Goal: Task Accomplishment & Management: Manage account settings

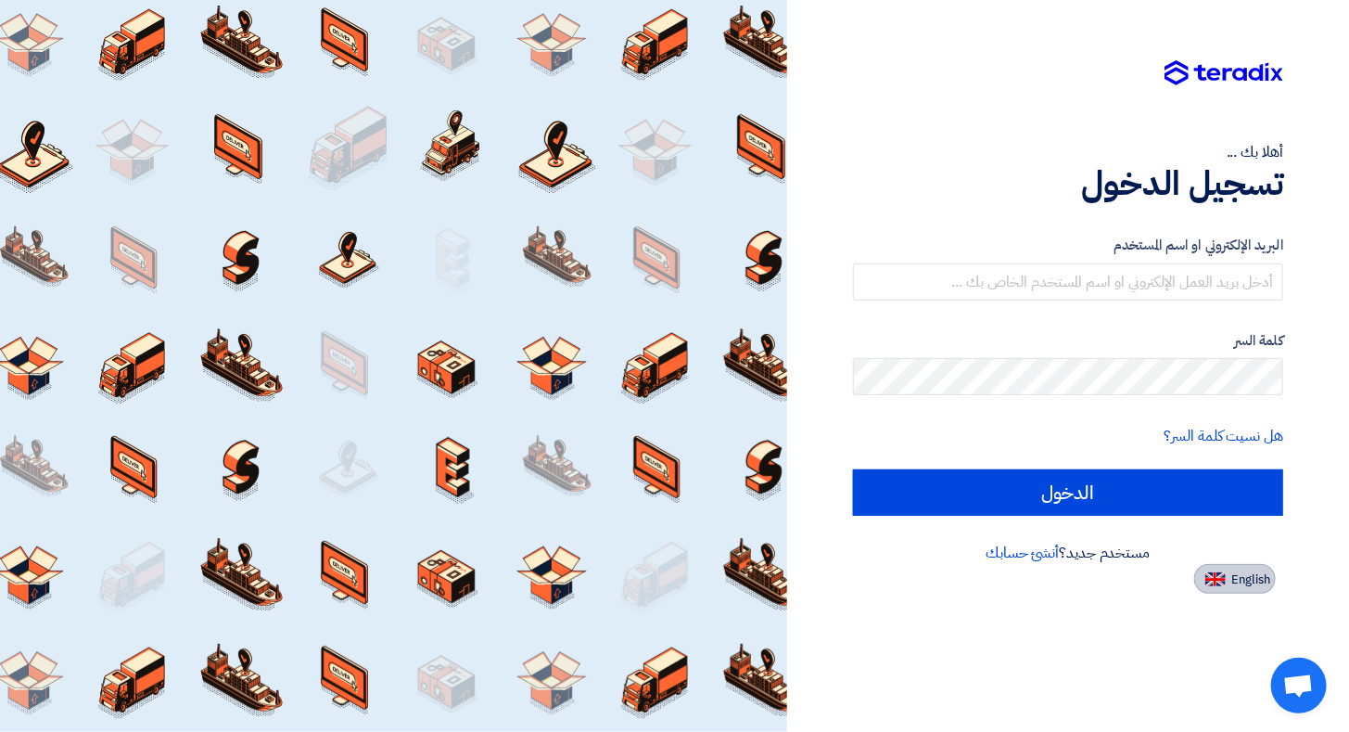
click at [1227, 578] on button "English" at bounding box center [1235, 579] width 82 height 30
type input "Sign in"
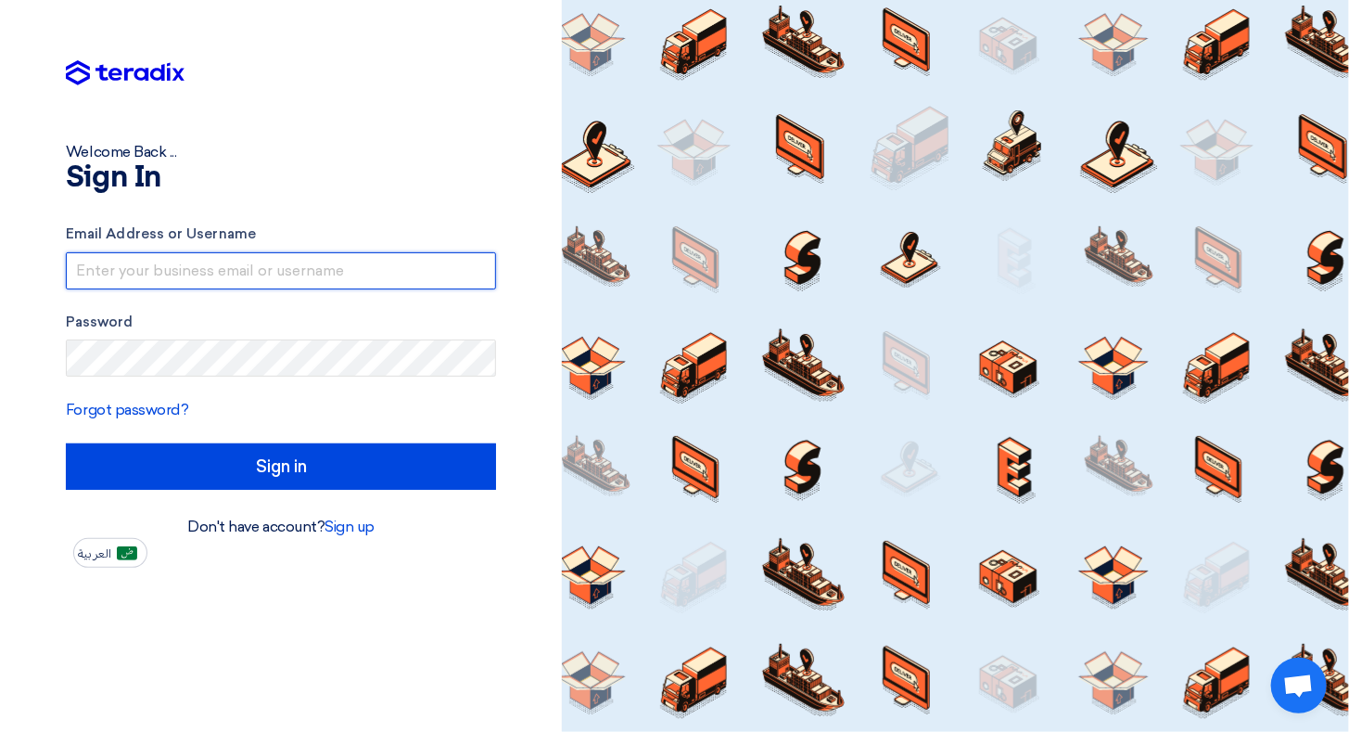
click at [190, 265] on input "text" at bounding box center [281, 270] width 430 height 37
type input "[EMAIL_ADDRESS][DOMAIN_NAME]"
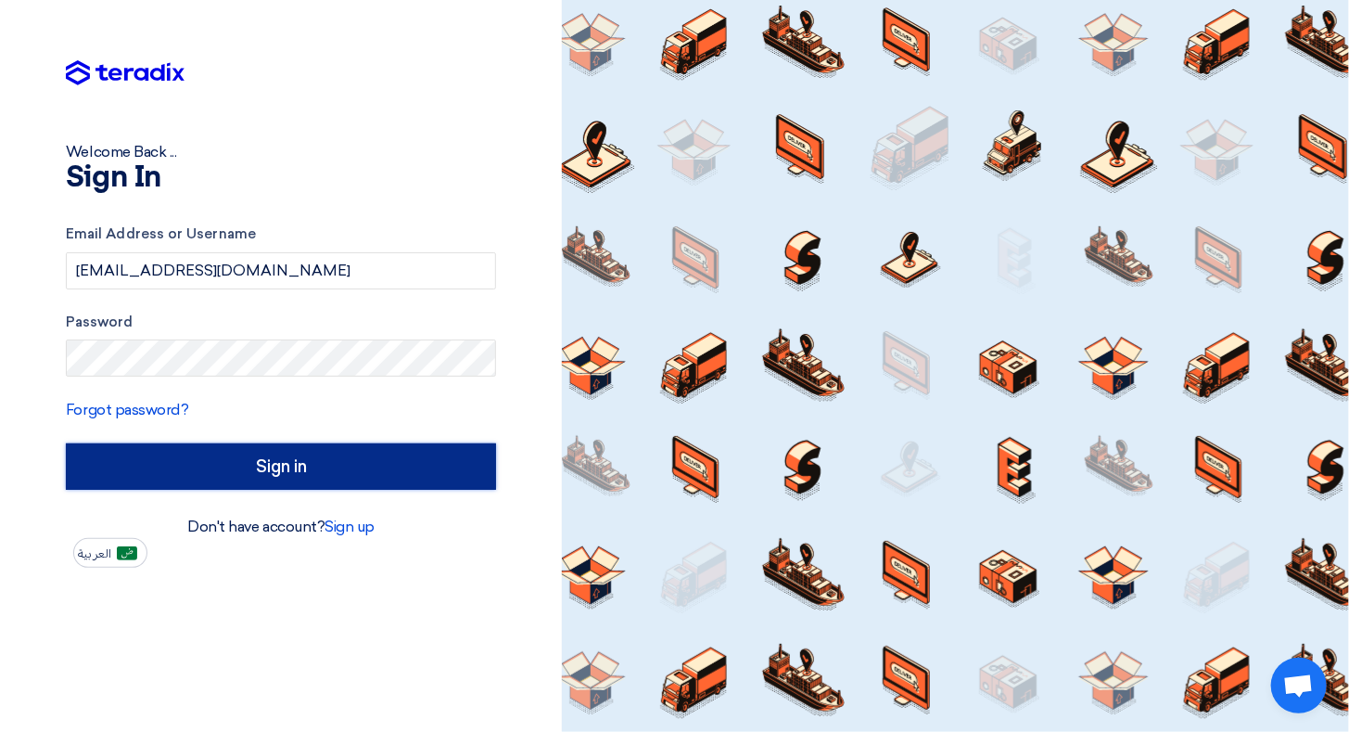
click at [282, 460] on input "Sign in" at bounding box center [281, 466] width 430 height 46
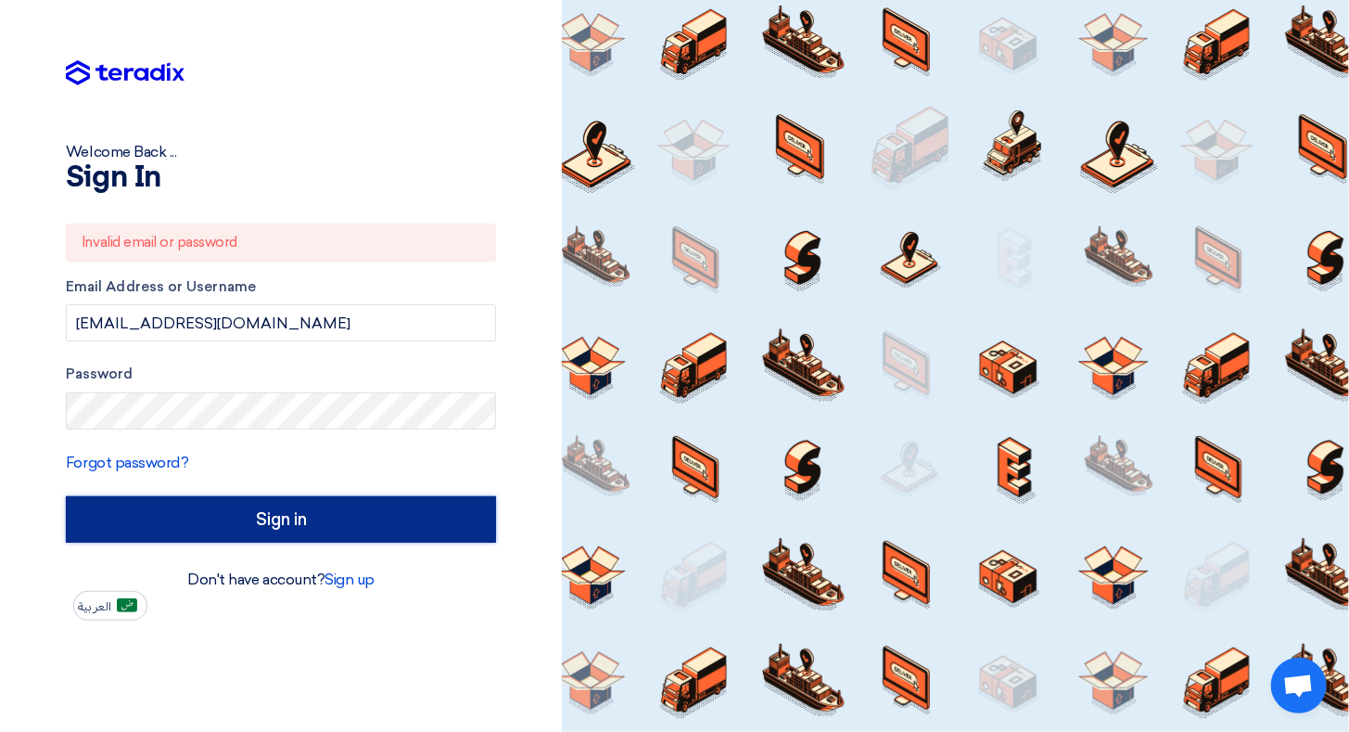
click at [236, 508] on input "Sign in" at bounding box center [281, 519] width 430 height 46
click at [268, 511] on input "Sign in" at bounding box center [281, 519] width 430 height 46
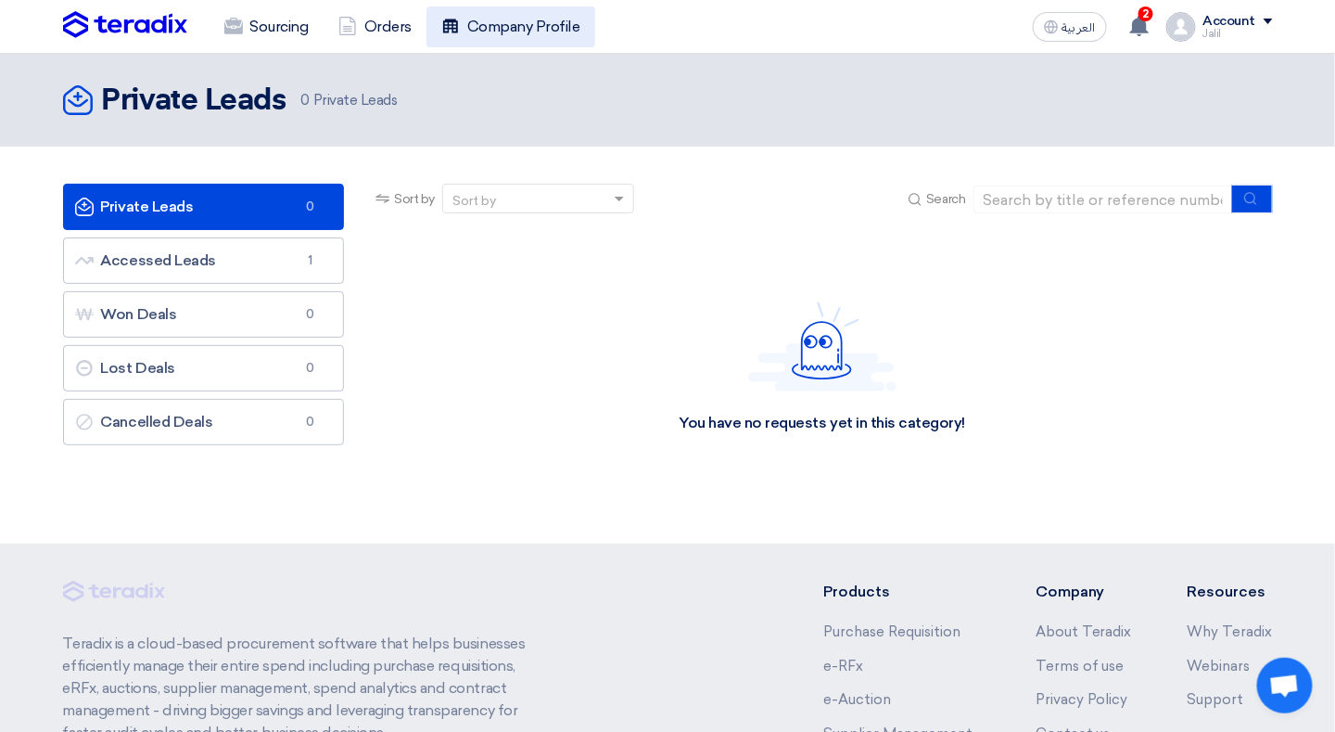
click at [538, 28] on link "Company Profile" at bounding box center [511, 26] width 169 height 41
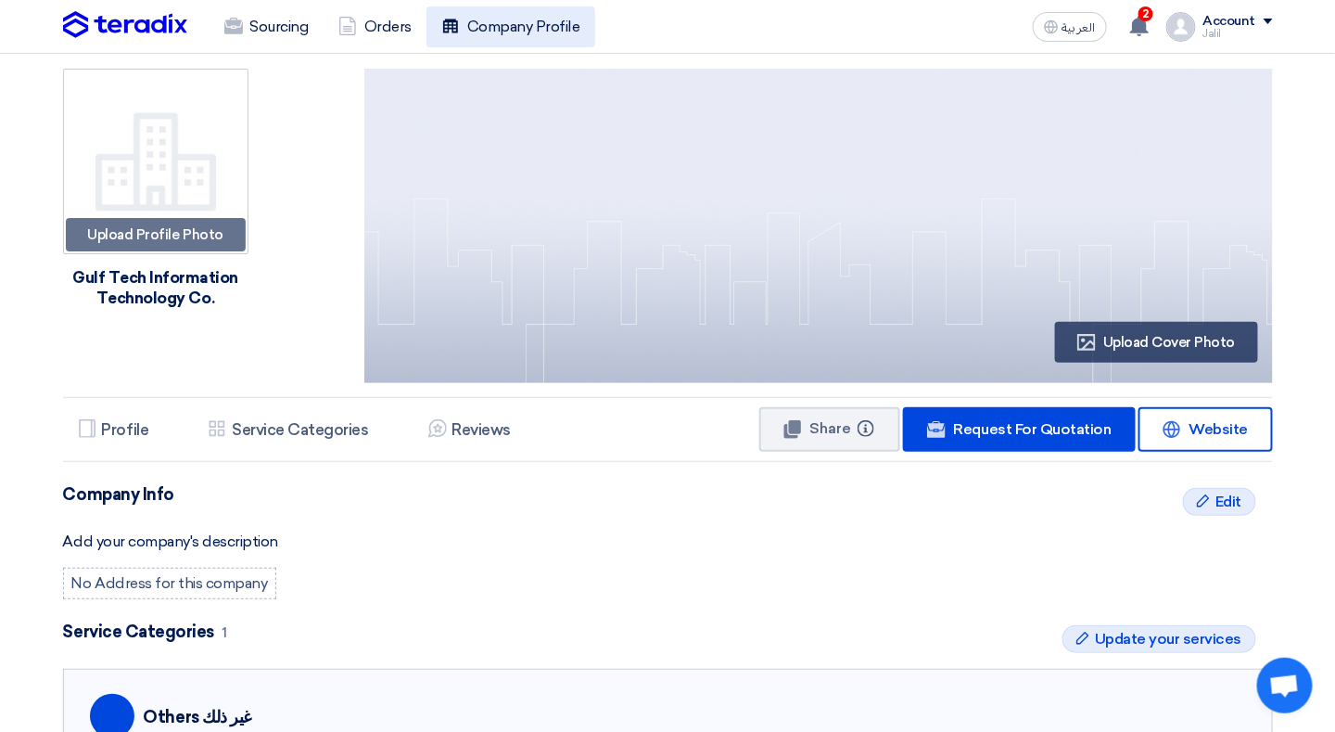
click at [519, 24] on link "Company Profile" at bounding box center [511, 26] width 169 height 41
click at [398, 19] on link "Orders" at bounding box center [375, 26] width 103 height 41
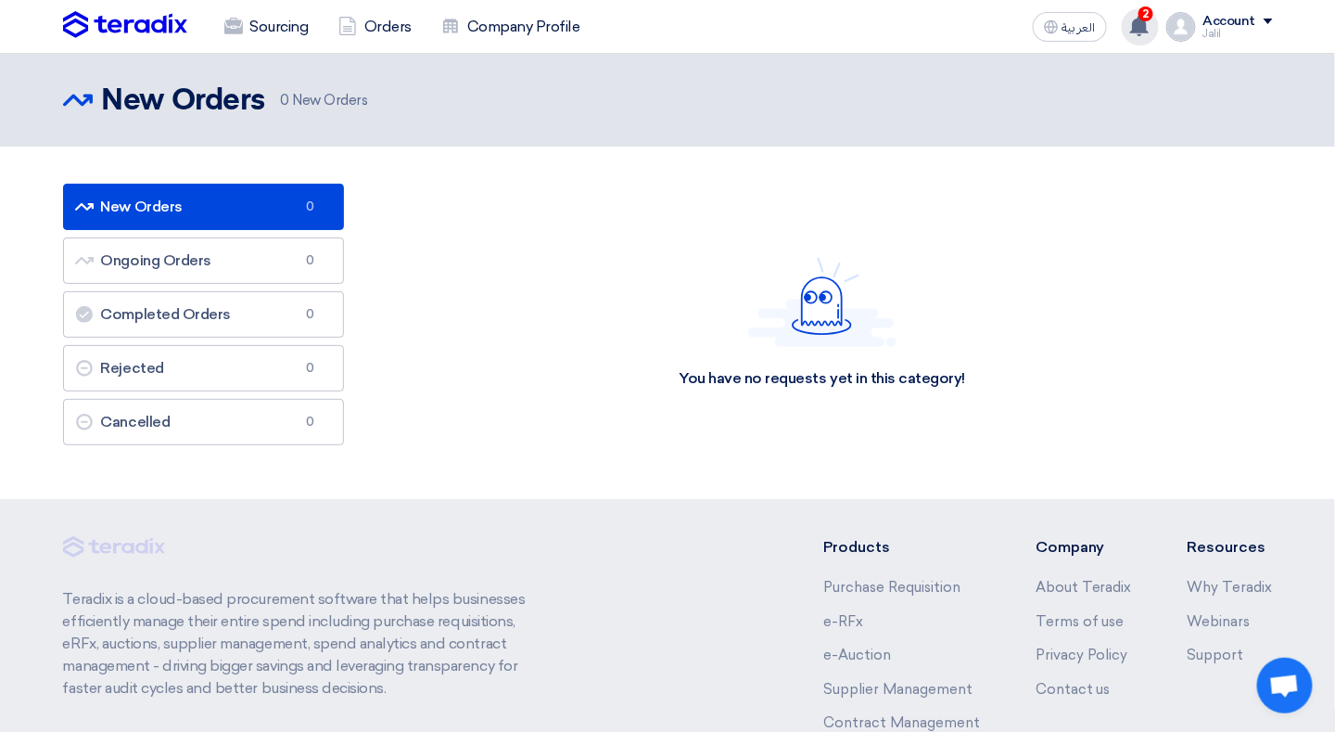
click at [1150, 24] on icon at bounding box center [1139, 26] width 20 height 20
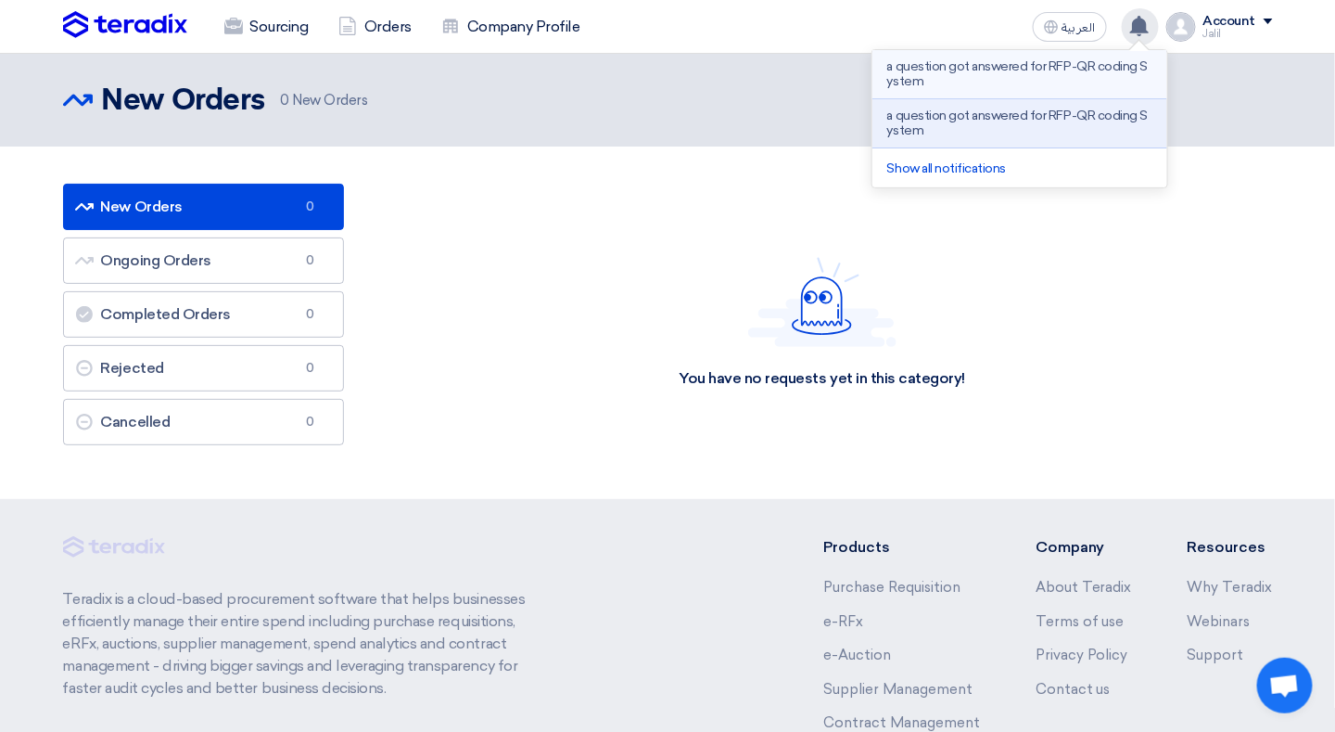
click at [961, 73] on p "a question got answered for RFP-QR coding System" at bounding box center [1019, 74] width 265 height 30
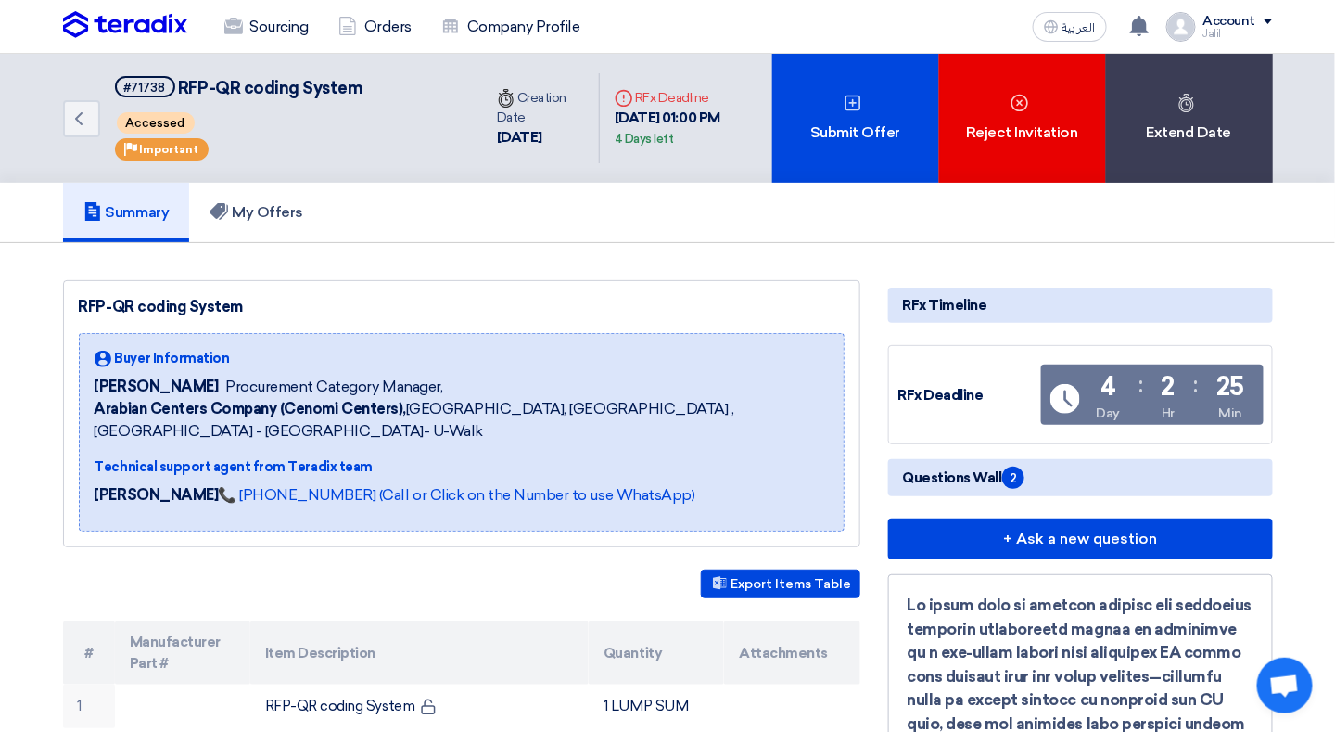
click at [1255, 26] on div "Account" at bounding box center [1230, 22] width 53 height 16
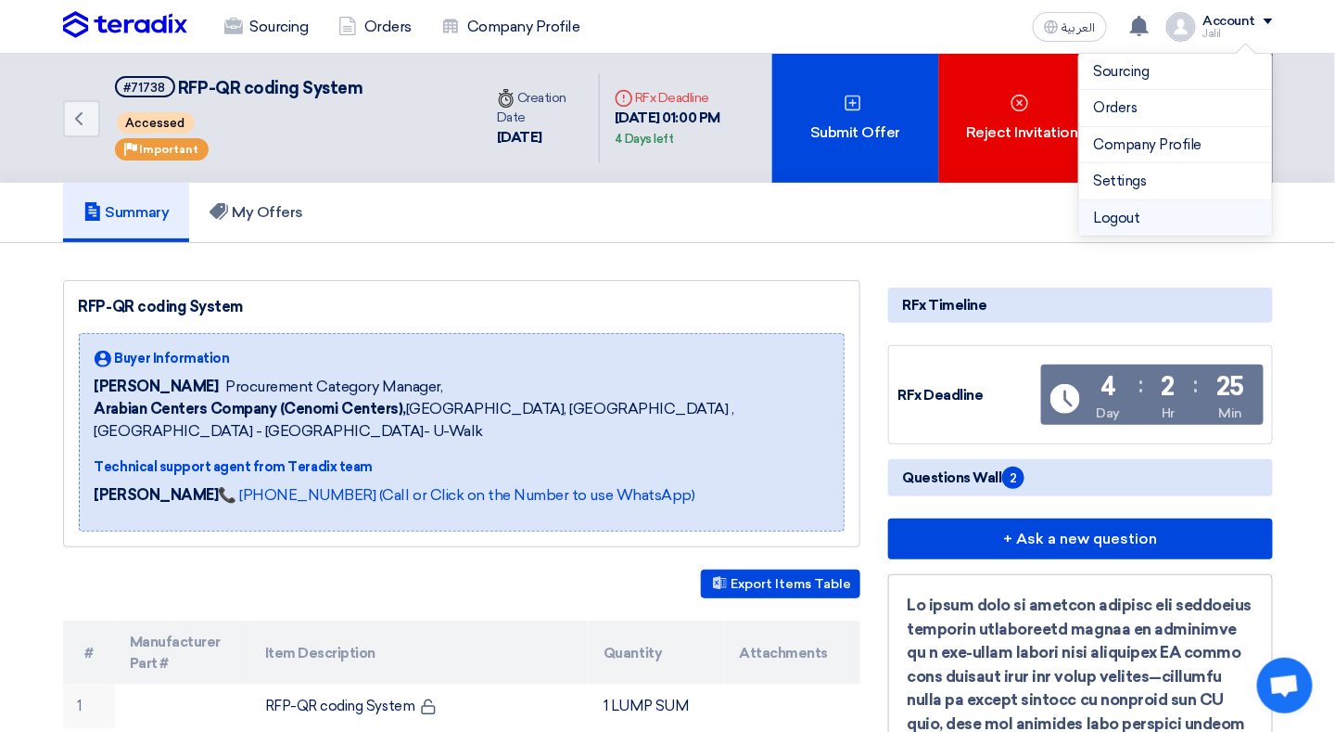
click at [1128, 213] on li "Logout" at bounding box center [1175, 218] width 193 height 36
